Goal: Find specific page/section: Find specific page/section

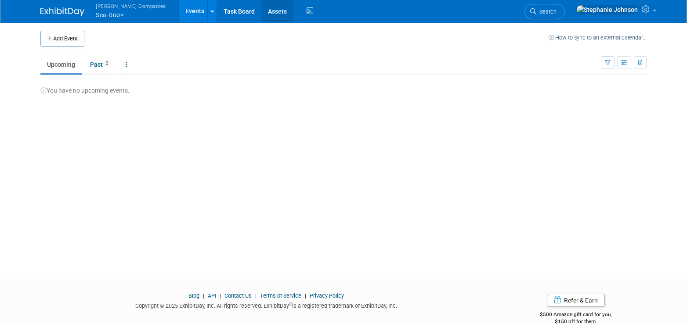
click at [261, 7] on link "Assets" at bounding box center [277, 11] width 32 height 22
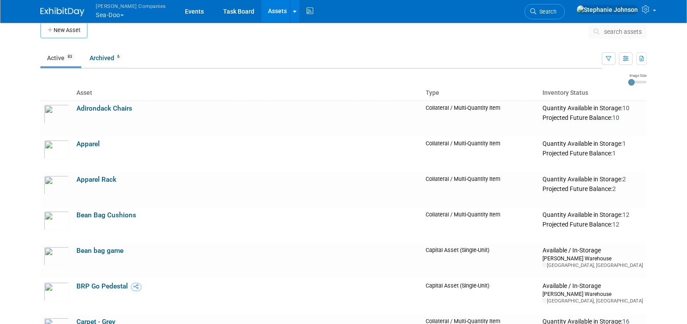
scroll to position [15, 0]
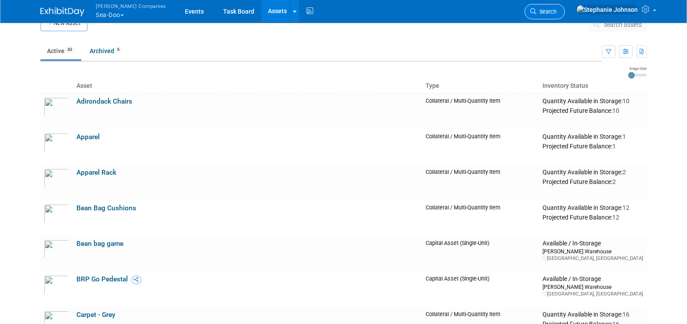
click at [556, 14] on span "Search" at bounding box center [546, 11] width 20 height 7
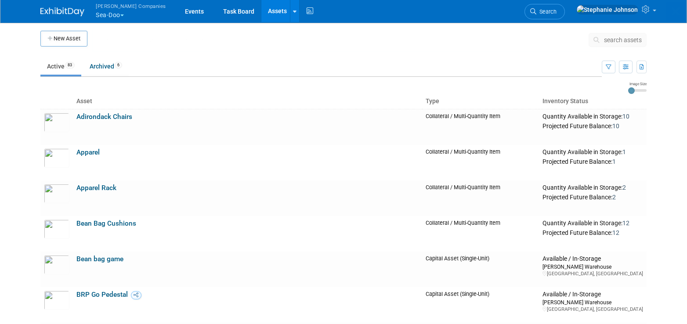
type input "a"
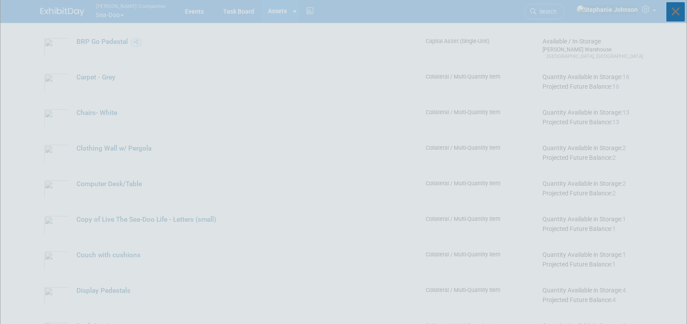
click at [680, 6] on icon at bounding box center [675, 11] width 18 height 19
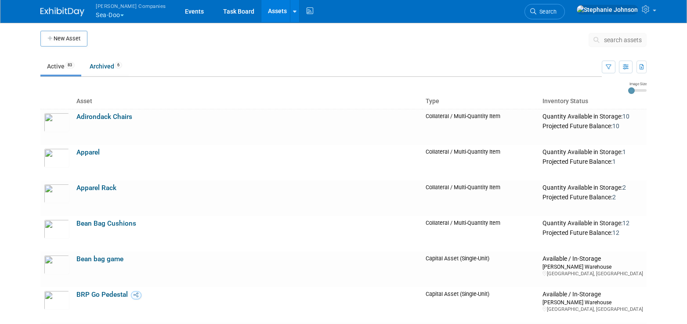
click at [633, 32] on td "search assets" at bounding box center [617, 42] width 58 height 22
click at [629, 35] on button "search assets" at bounding box center [617, 40] width 58 height 14
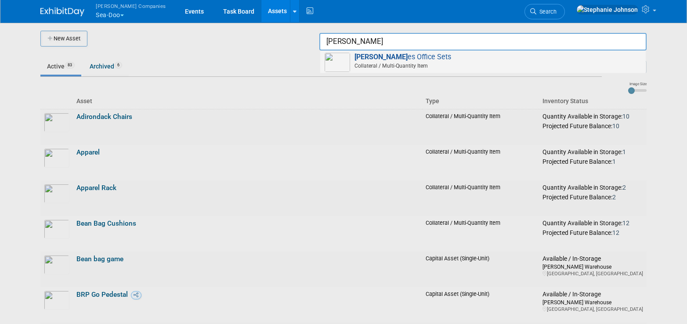
click at [396, 64] on span "Collateral / Multi-Quantity Item" at bounding box center [484, 66] width 314 height 8
type input "Sales Office Sets"
